Goal: Find specific page/section: Find specific page/section

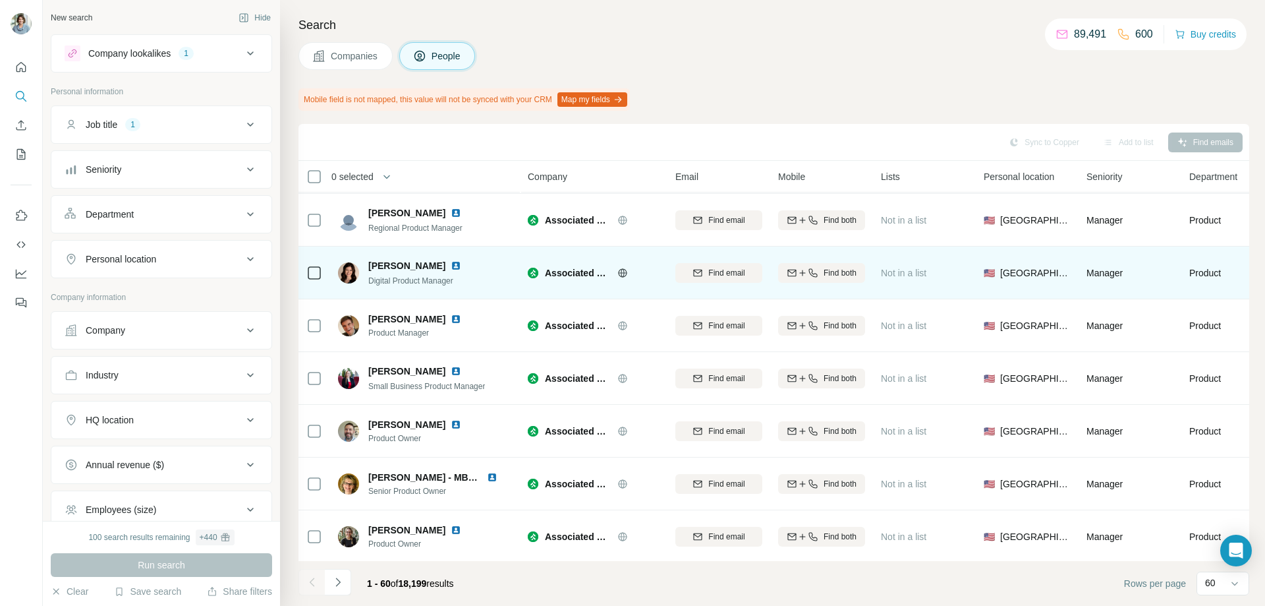
scroll to position [2274, 0]
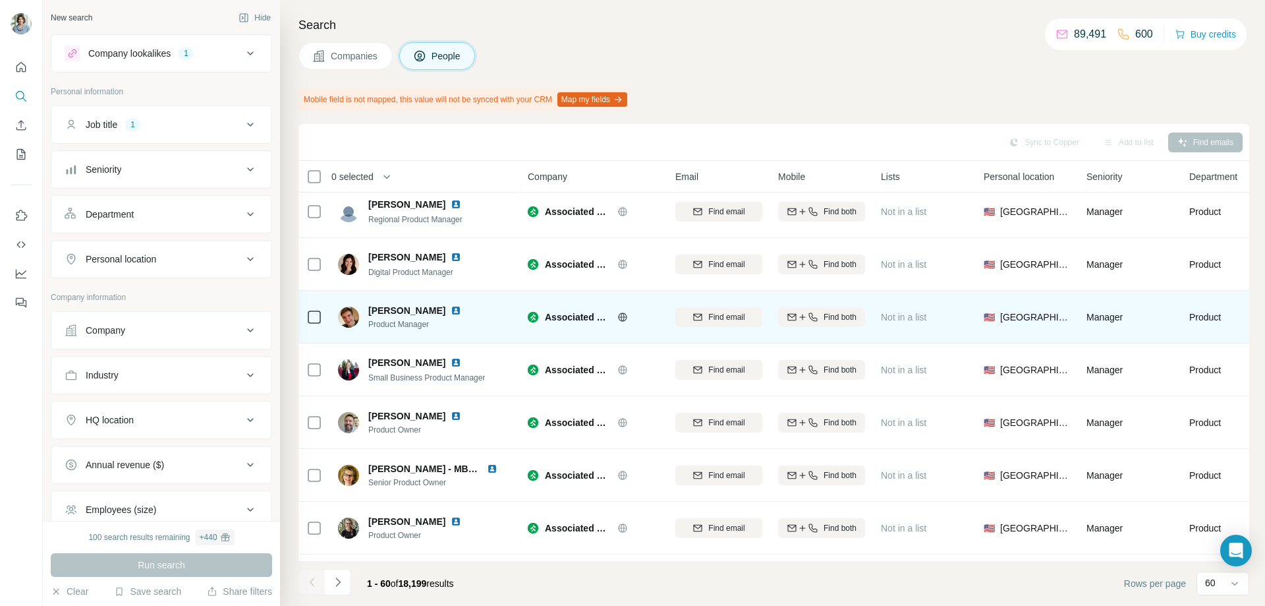
click at [451, 311] on img at bounding box center [456, 310] width 11 height 11
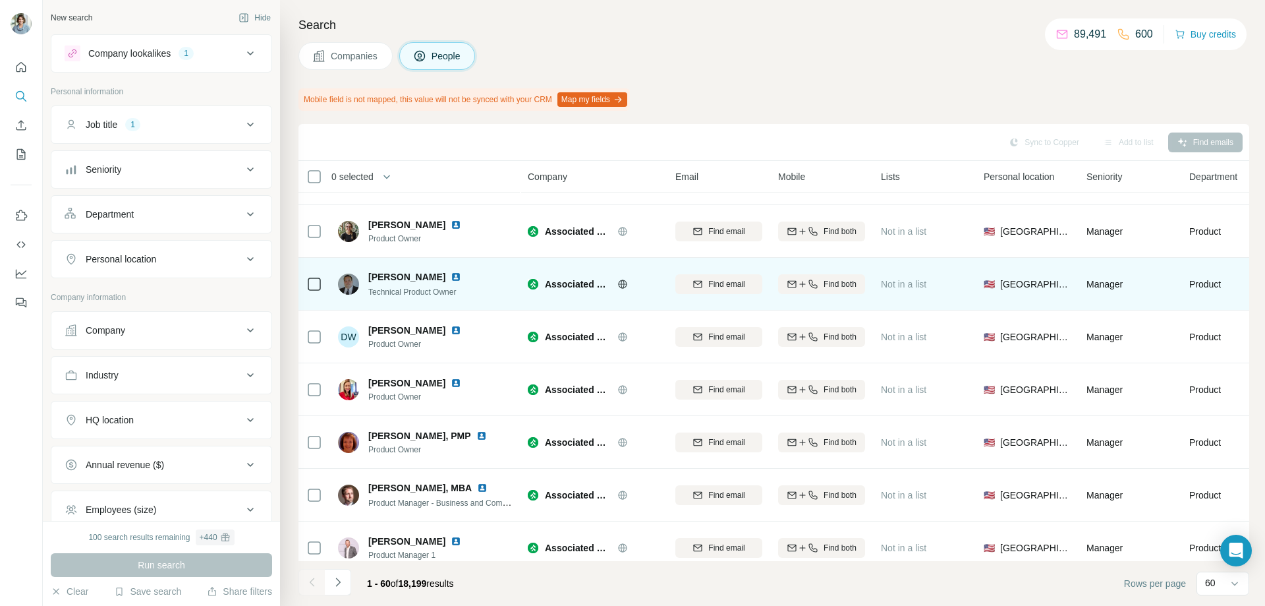
scroll to position [2472, 0]
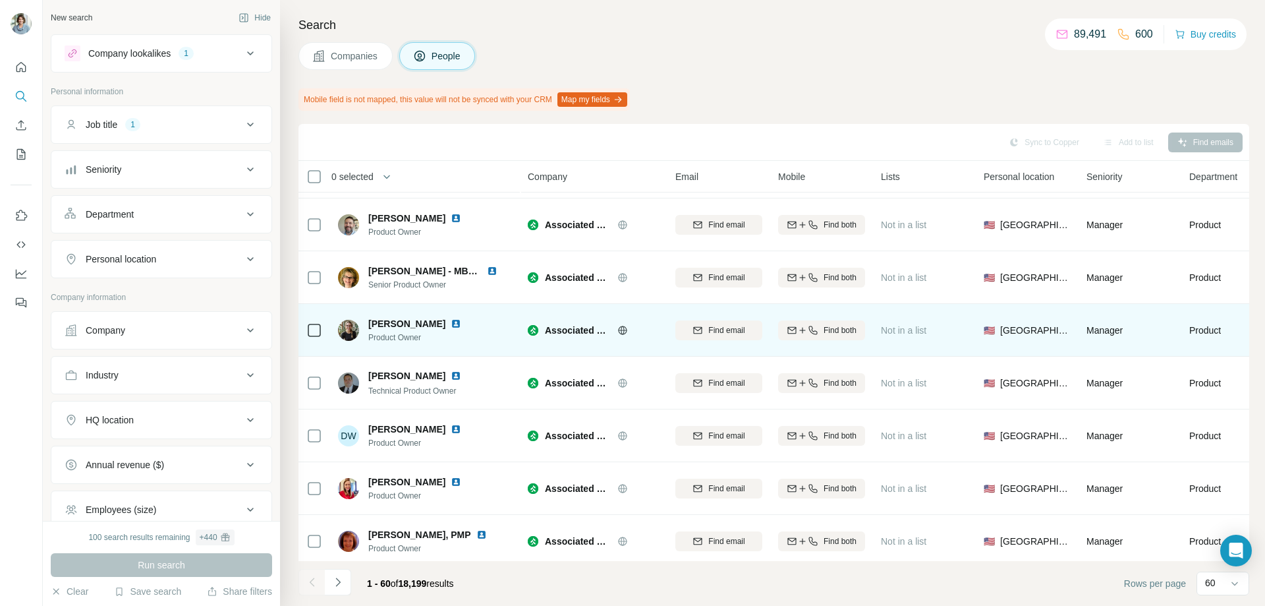
click at [456, 324] on img at bounding box center [456, 323] width 11 height 11
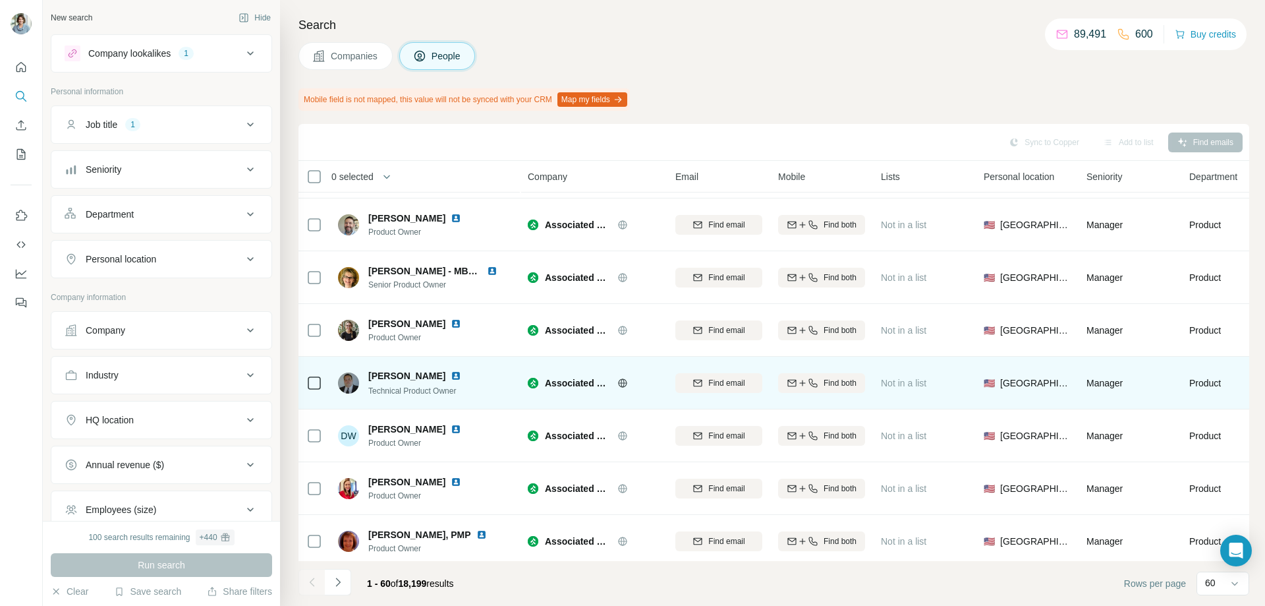
click at [461, 376] on img at bounding box center [456, 375] width 11 height 11
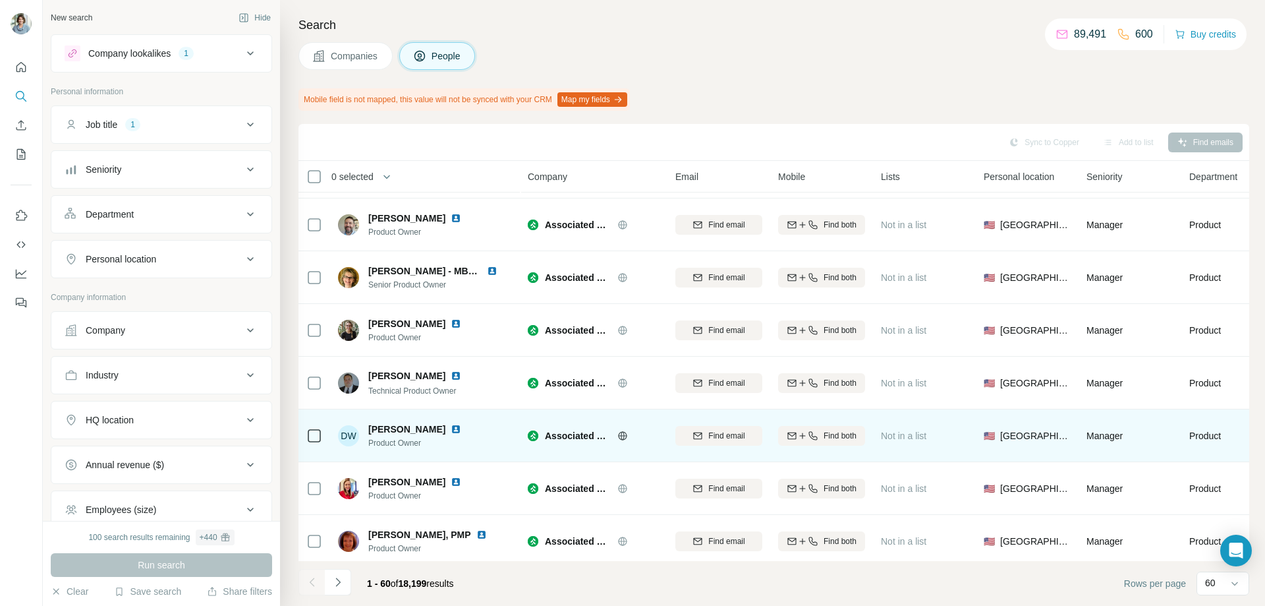
click at [451, 430] on img at bounding box center [456, 429] width 11 height 11
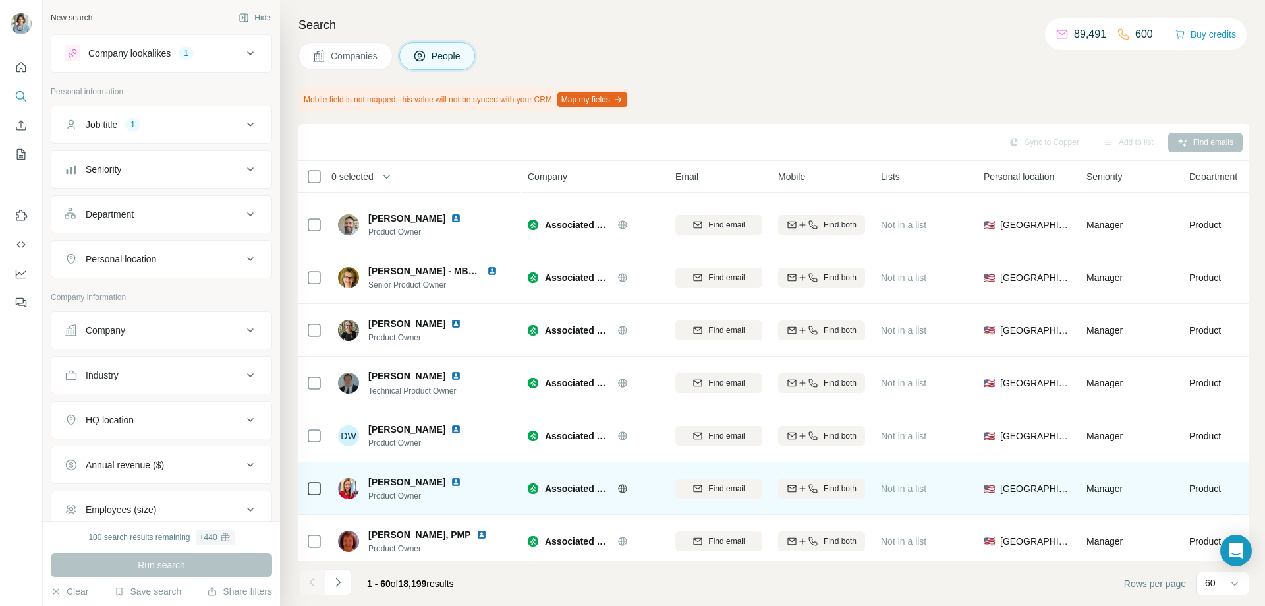
click at [461, 483] on img at bounding box center [456, 481] width 11 height 11
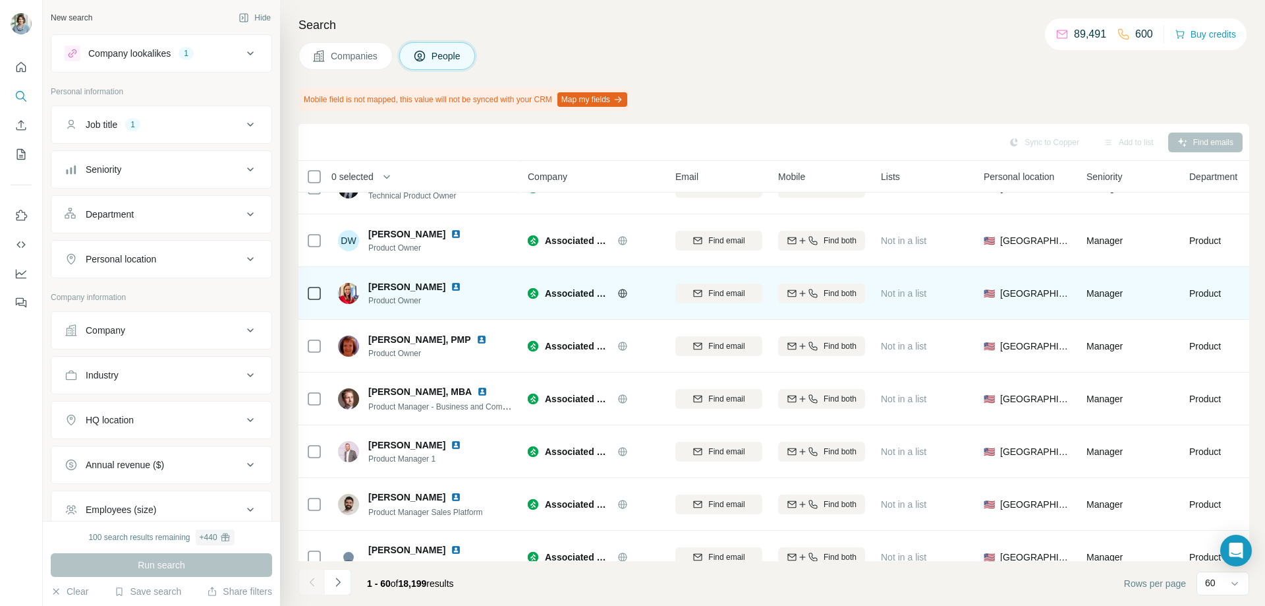
scroll to position [2669, 0]
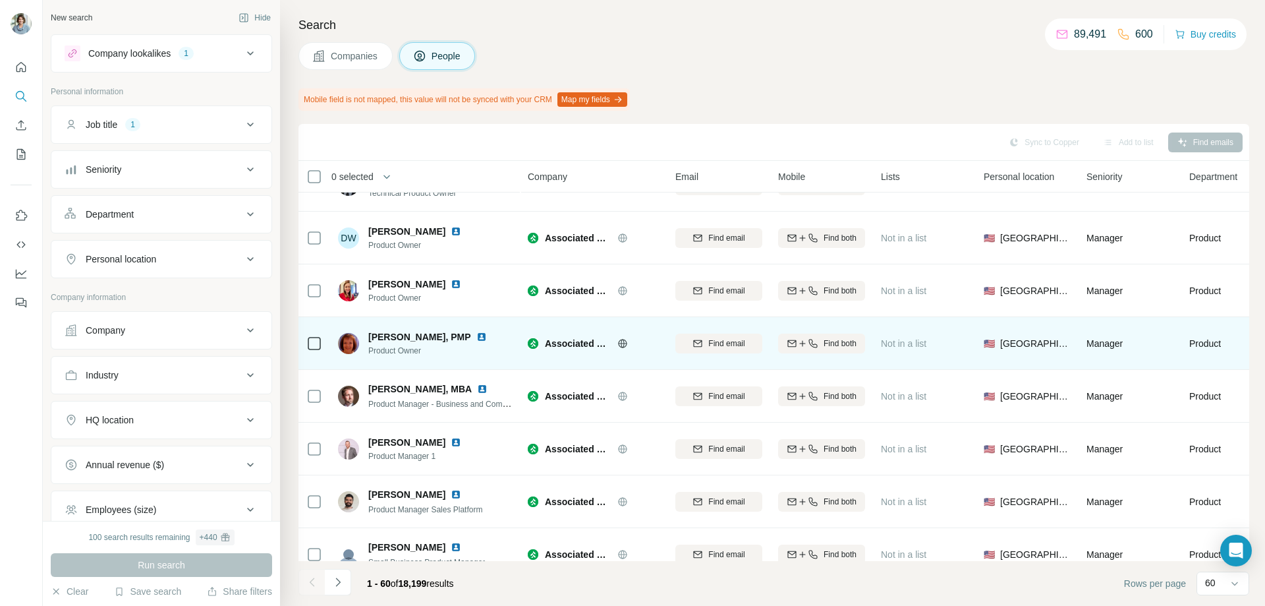
click at [476, 338] on img at bounding box center [481, 336] width 11 height 11
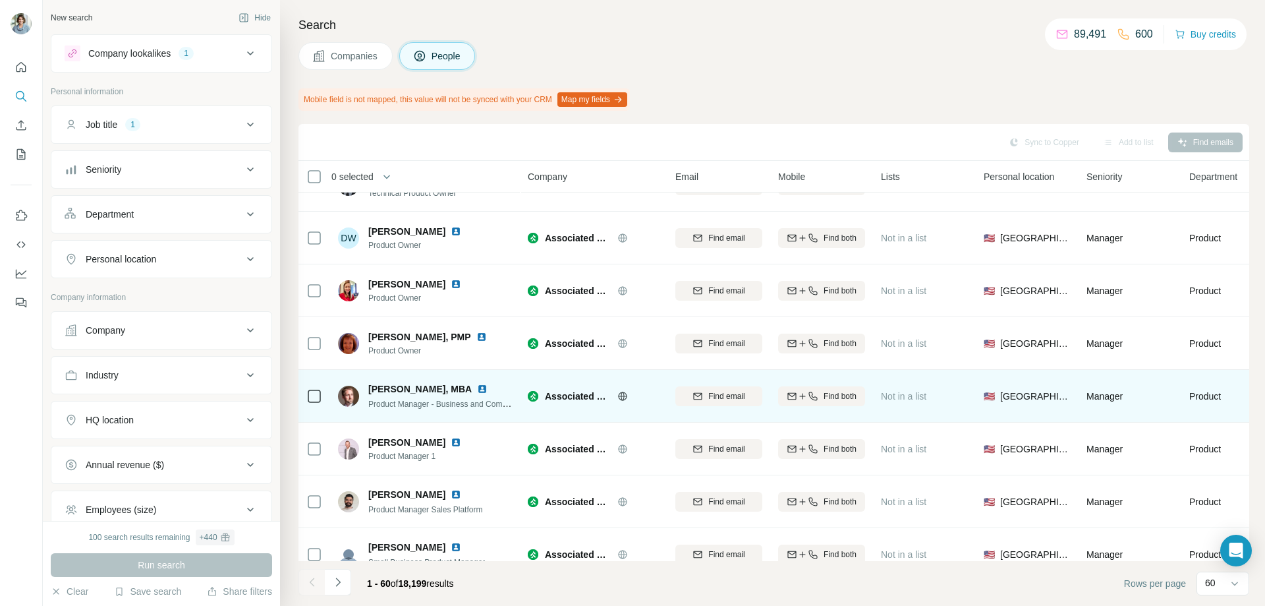
click at [477, 392] on img at bounding box center [482, 389] width 11 height 11
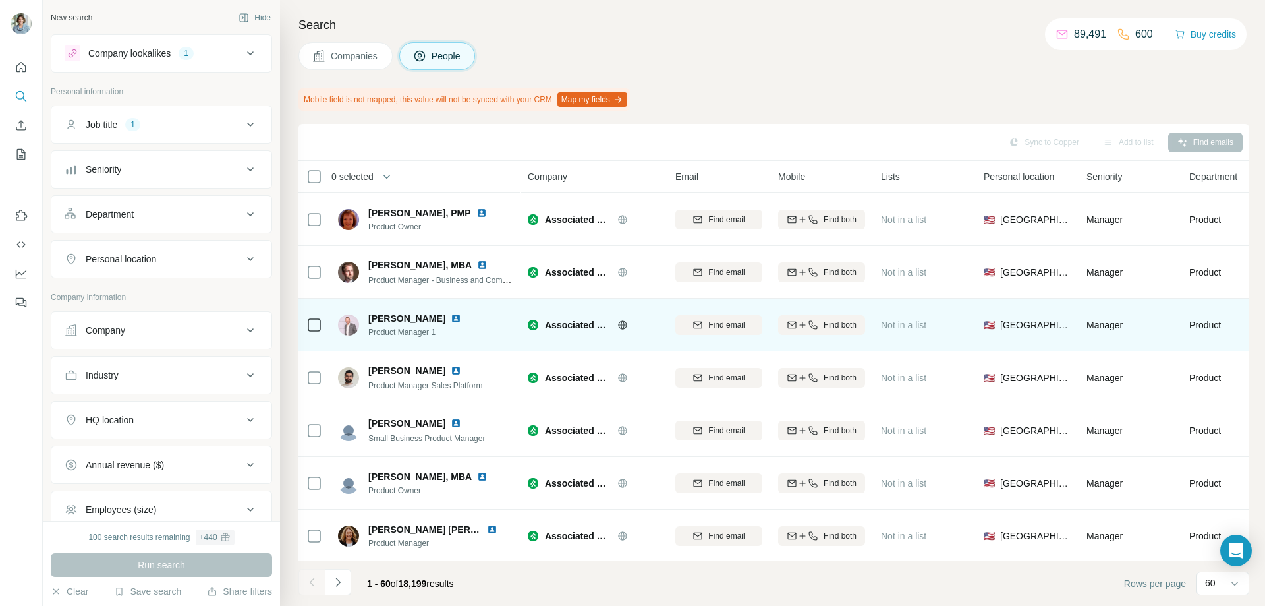
scroll to position [2801, 0]
click at [459, 312] on img at bounding box center [456, 317] width 11 height 11
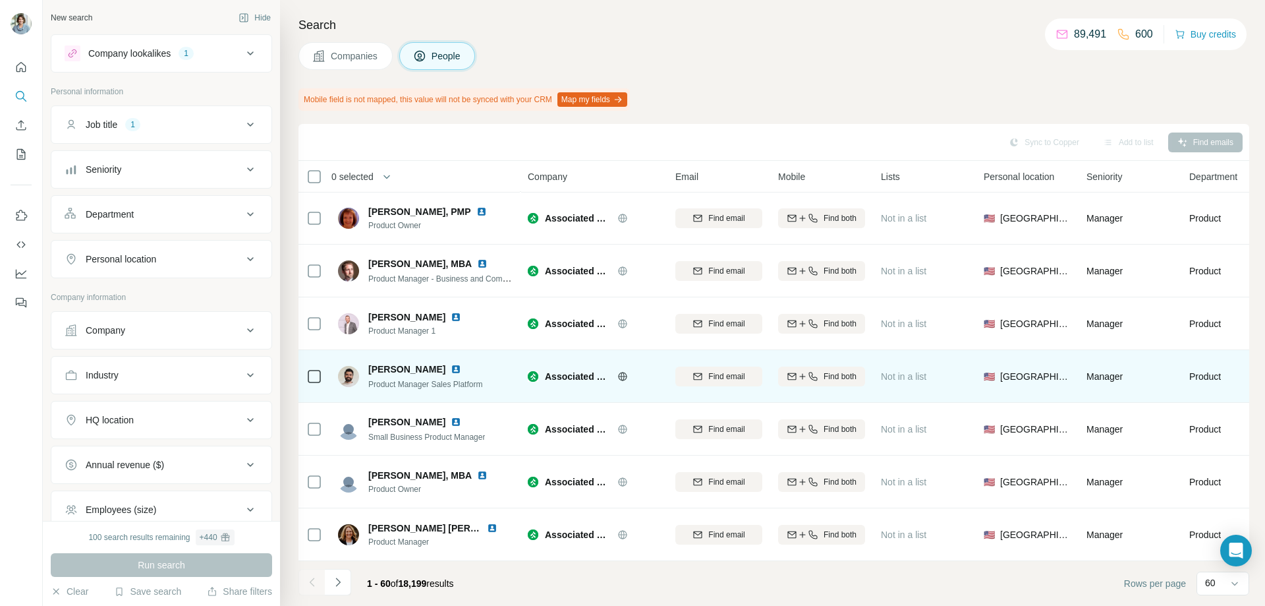
click at [451, 364] on img at bounding box center [456, 369] width 11 height 11
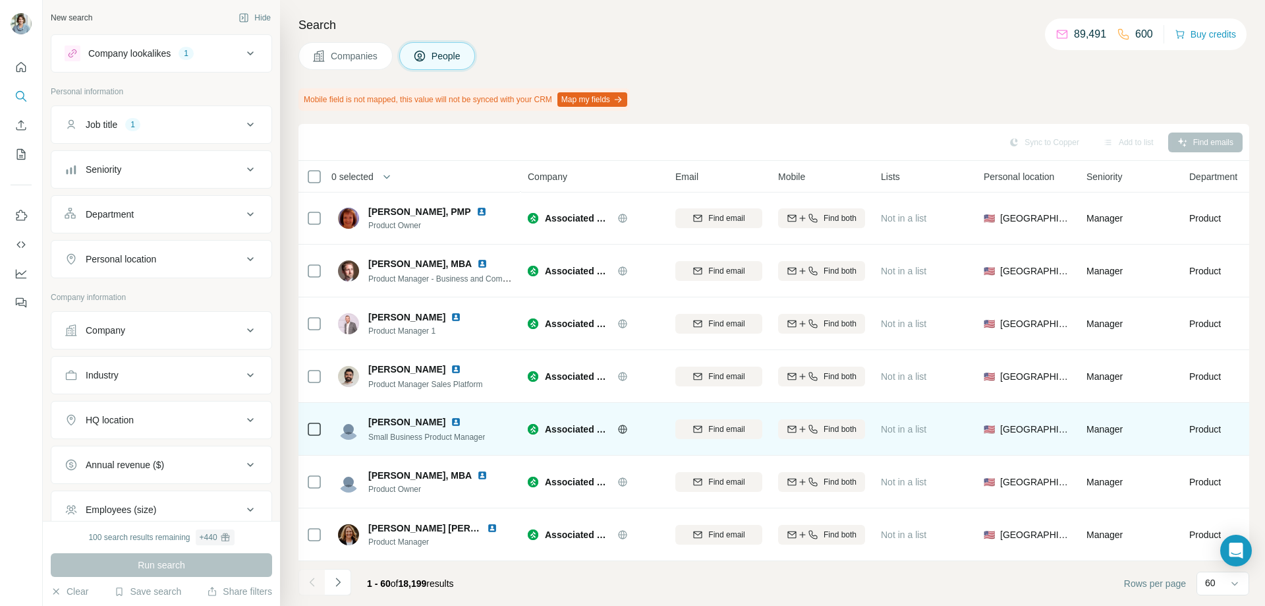
click at [451, 416] on img at bounding box center [456, 421] width 11 height 11
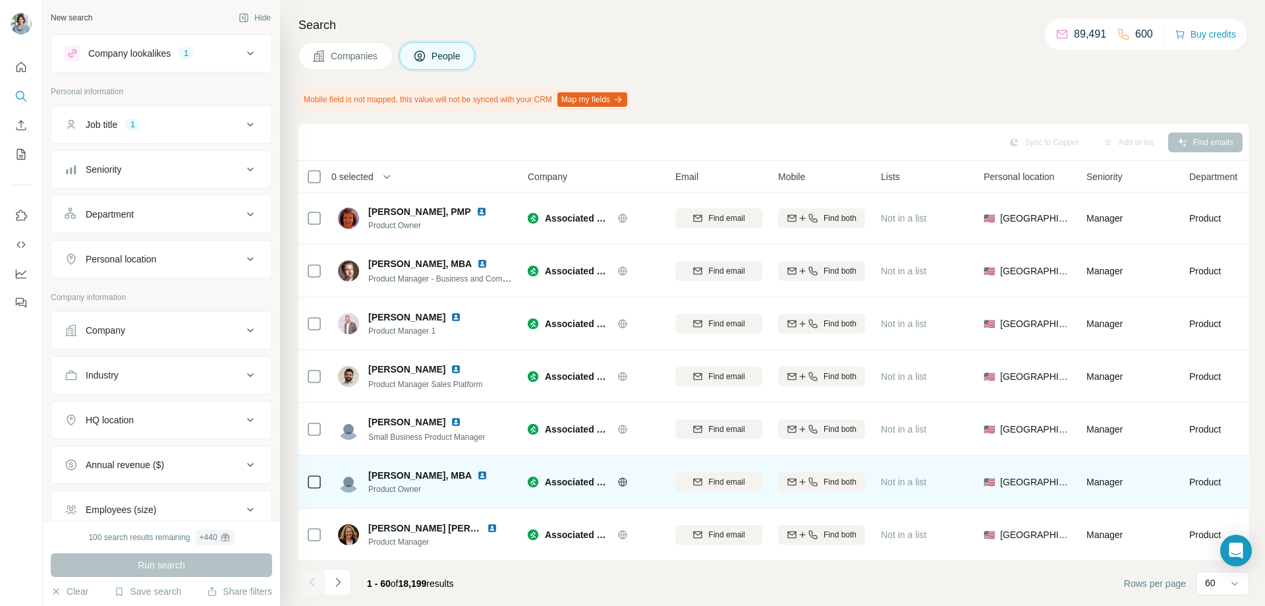
click at [477, 470] on img at bounding box center [482, 475] width 11 height 11
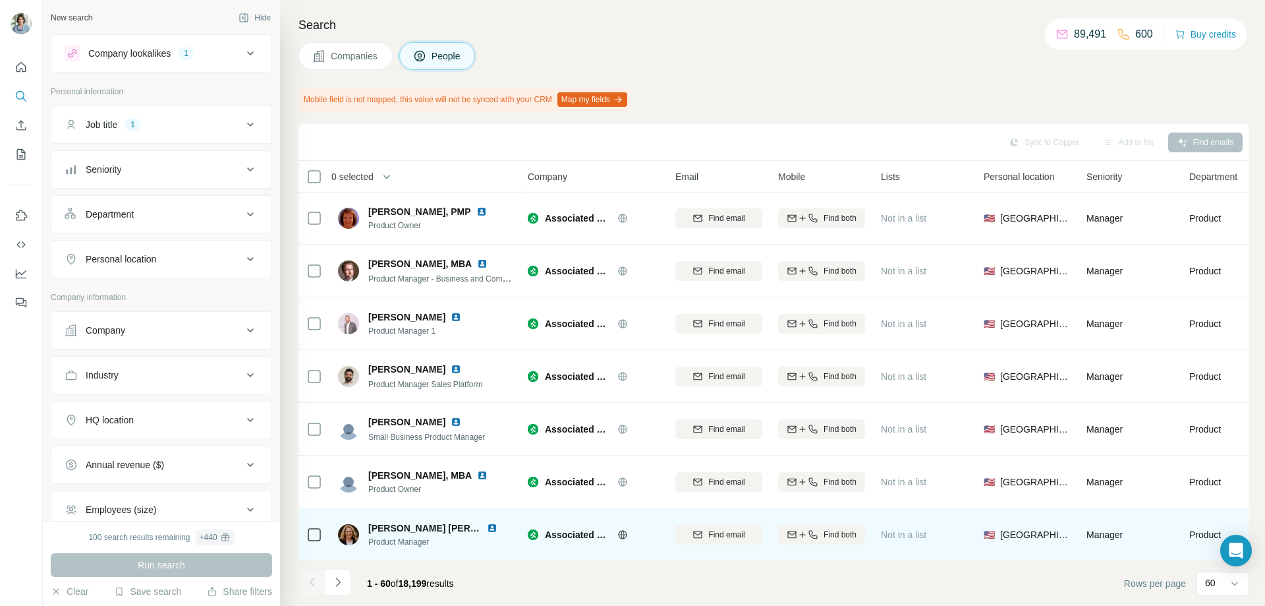
click at [492, 523] on img at bounding box center [492, 528] width 11 height 11
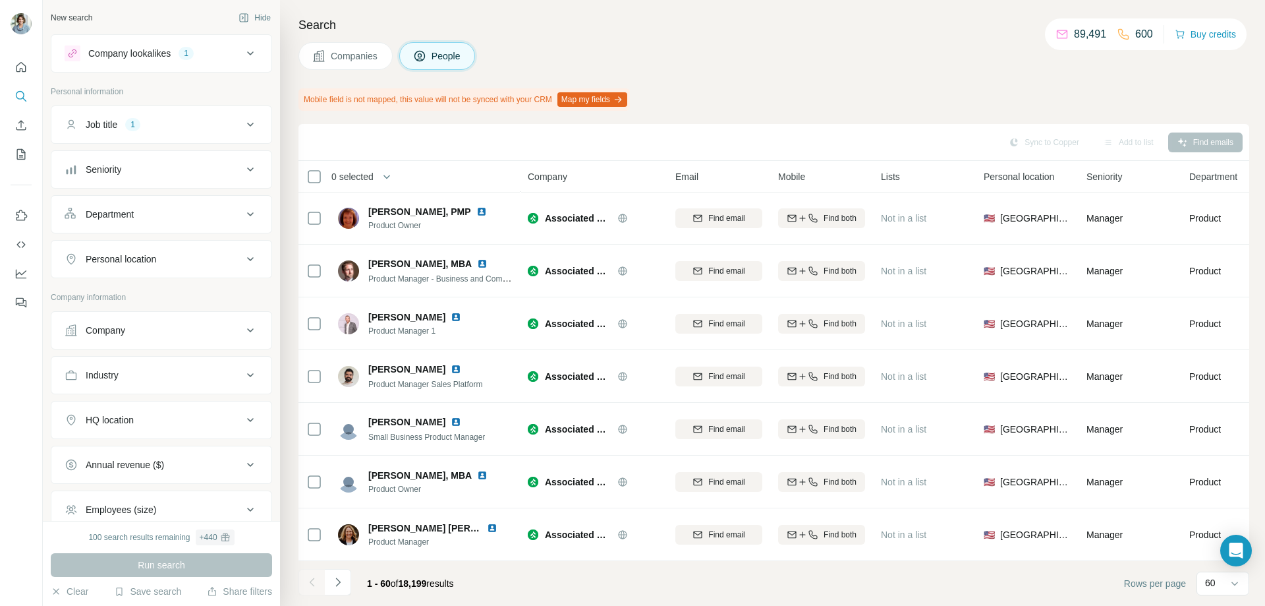
drag, startPoint x: 342, startPoint y: 579, endPoint x: 708, endPoint y: 145, distance: 567.7
click at [344, 580] on icon "Navigate to next page" at bounding box center [337, 581] width 13 height 13
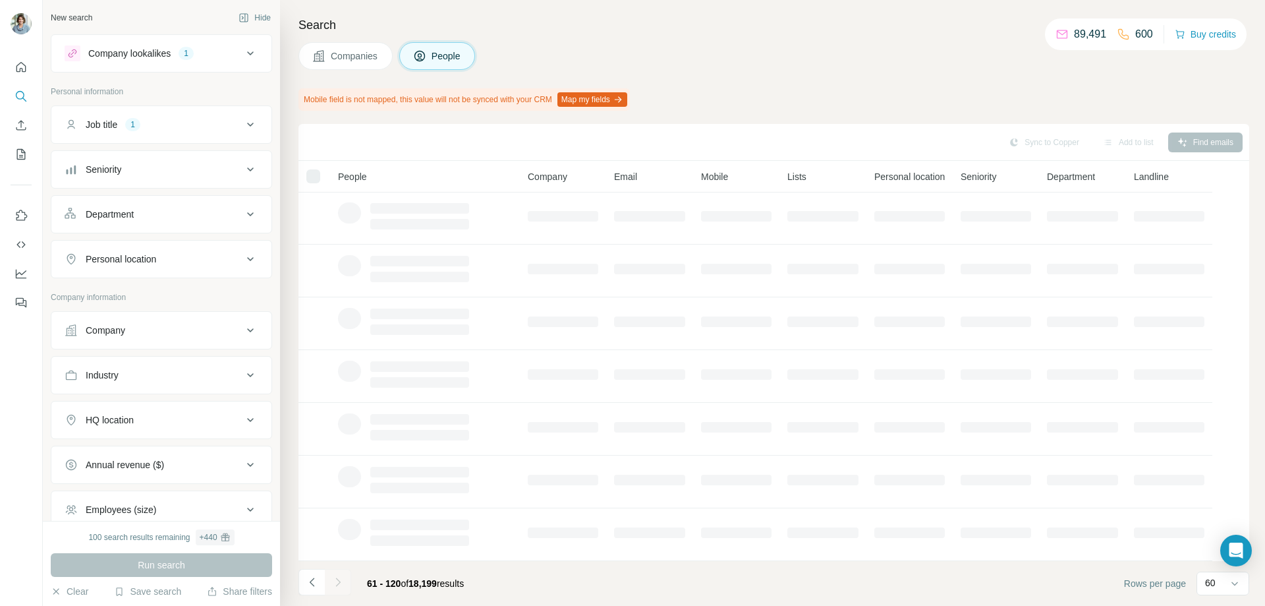
scroll to position [165, 0]
